Goal: Obtain resource: Obtain resource

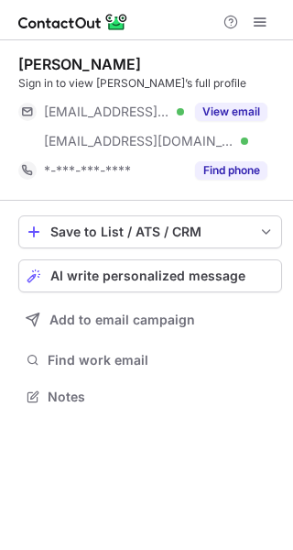
scroll to position [383, 293]
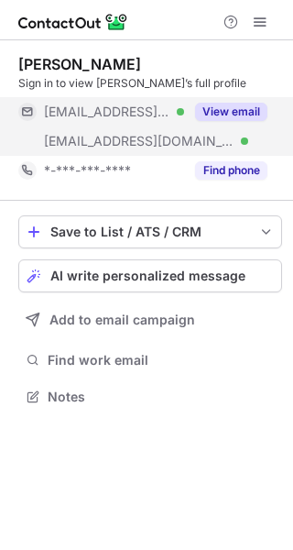
click at [246, 113] on button "View email" at bounding box center [231, 112] width 72 height 18
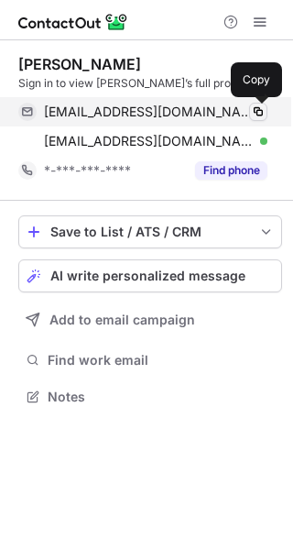
click at [258, 109] on span at bounding box center [258, 111] width 15 height 15
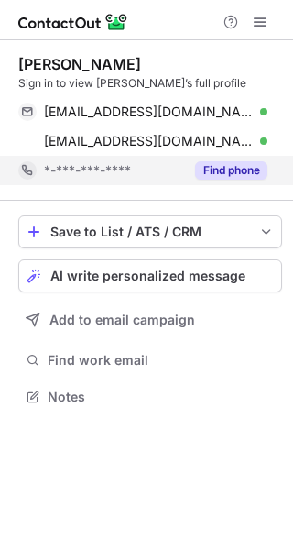
click at [225, 165] on button "Find phone" at bounding box center [231, 170] width 72 height 18
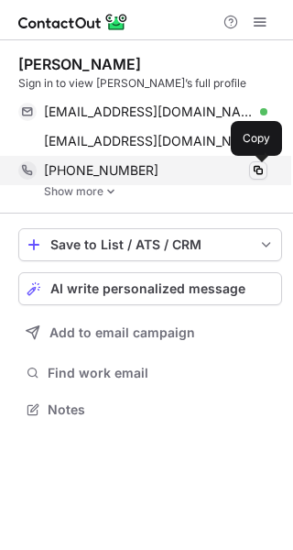
click at [254, 163] on span at bounding box center [258, 170] width 15 height 15
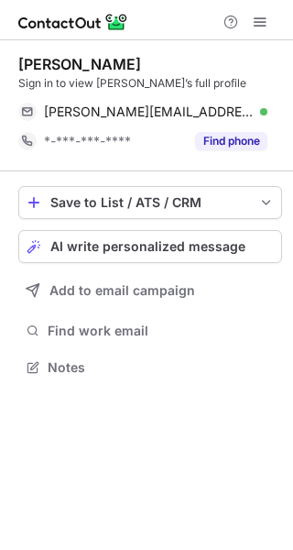
scroll to position [354, 293]
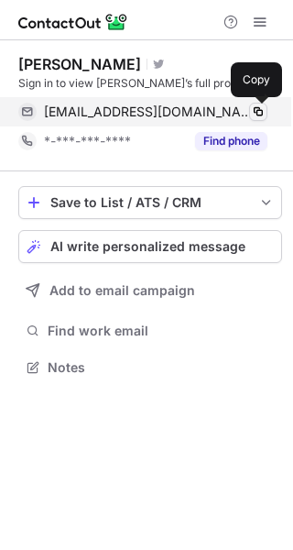
click at [260, 109] on span at bounding box center [258, 111] width 15 height 15
